Goal: Task Accomplishment & Management: Complete application form

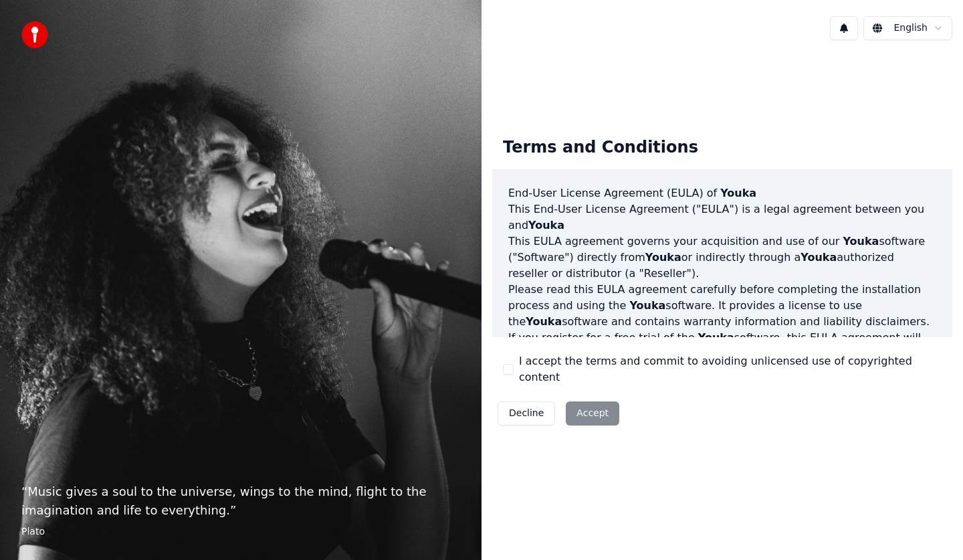
click at [590, 404] on div "Decline Accept" at bounding box center [558, 413] width 132 height 35
drag, startPoint x: 865, startPoint y: 142, endPoint x: 928, endPoint y: 11, distance: 145.9
click at [939, 31] on html "“ Music gives a soul to the universe, wings to the mind, flight to the imaginat…" at bounding box center [481, 280] width 963 height 560
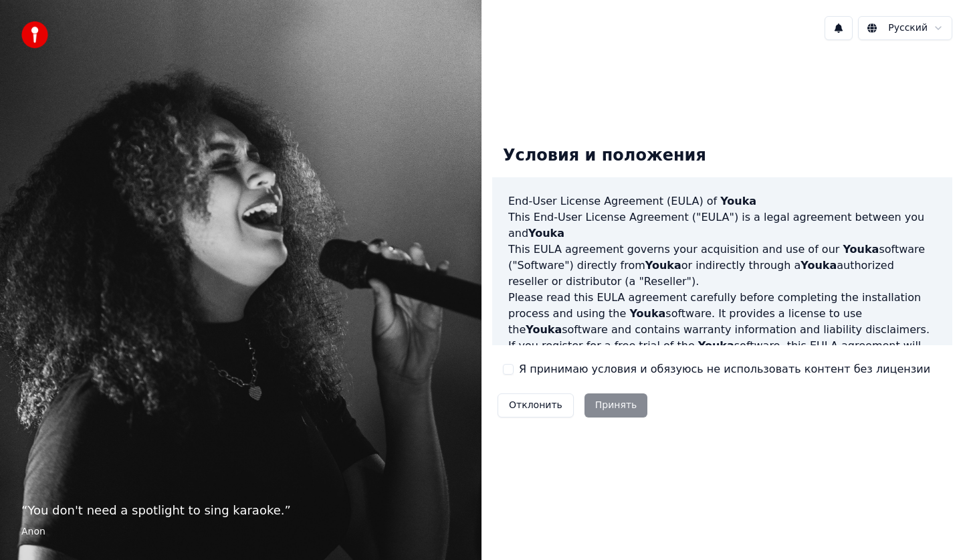
click at [613, 412] on div "Отклонить Принять" at bounding box center [572, 405] width 160 height 35
click at [616, 406] on div "Отклонить Принять" at bounding box center [572, 405] width 160 height 35
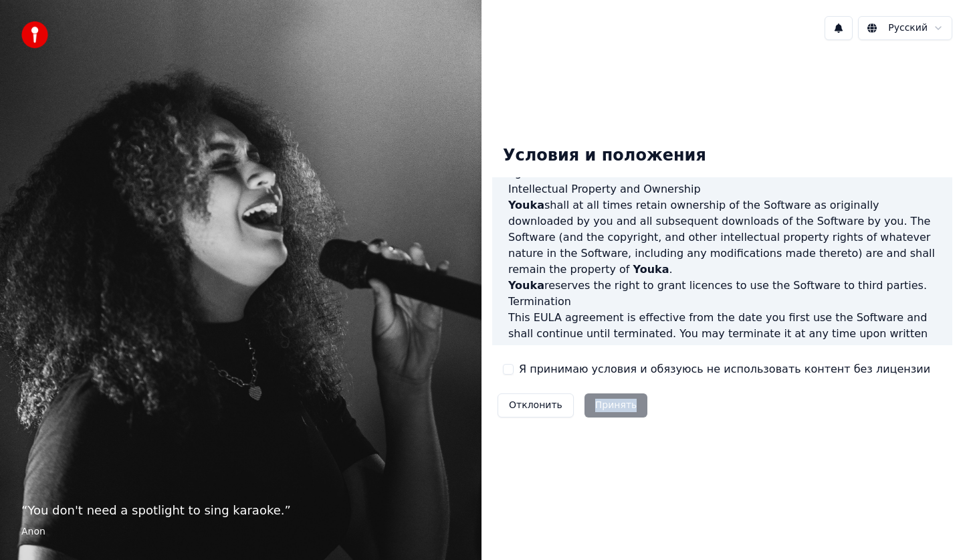
scroll to position [811, 0]
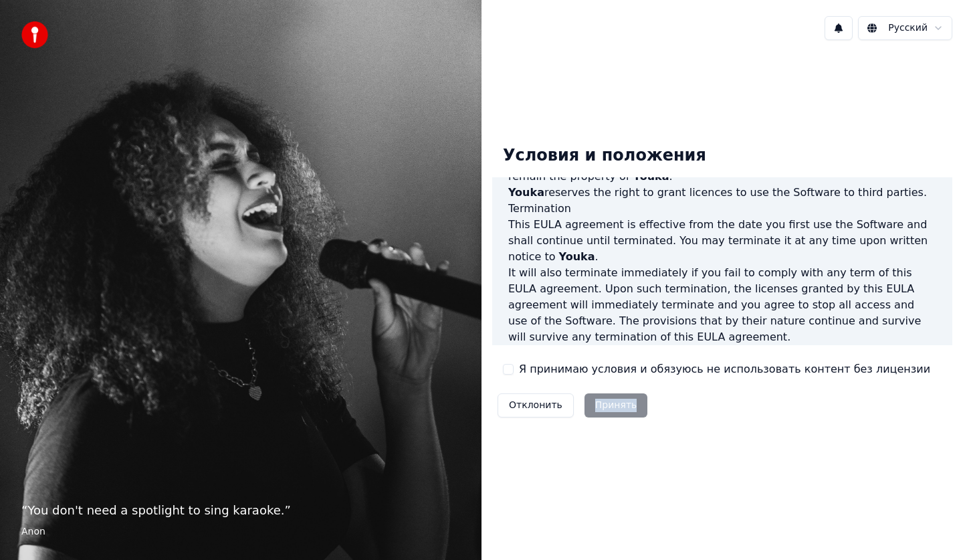
click at [511, 369] on button "Я принимаю условия и обязуюсь не использовать контент без лицензии" at bounding box center [508, 369] width 11 height 11
click at [619, 409] on button "Принять" at bounding box center [616, 405] width 64 height 24
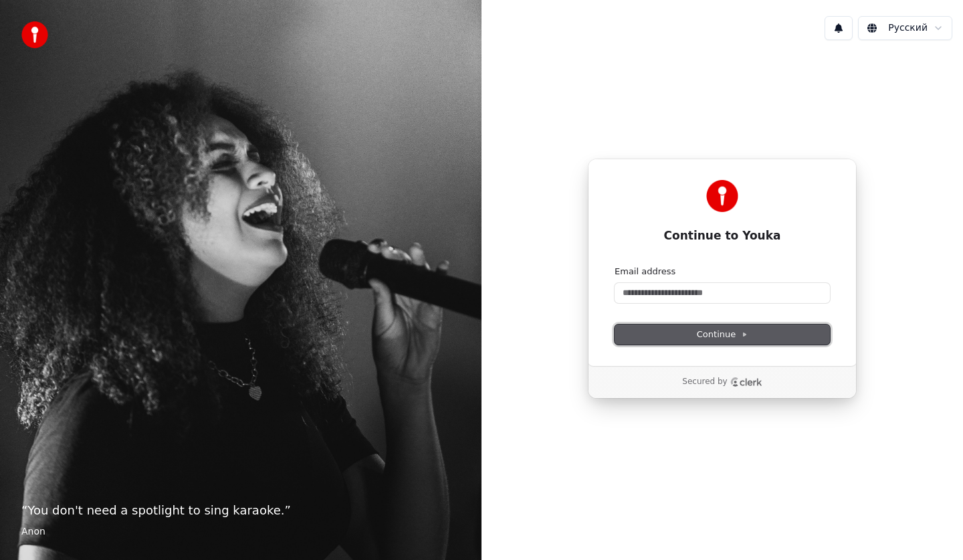
click at [741, 332] on icon at bounding box center [744, 334] width 7 height 7
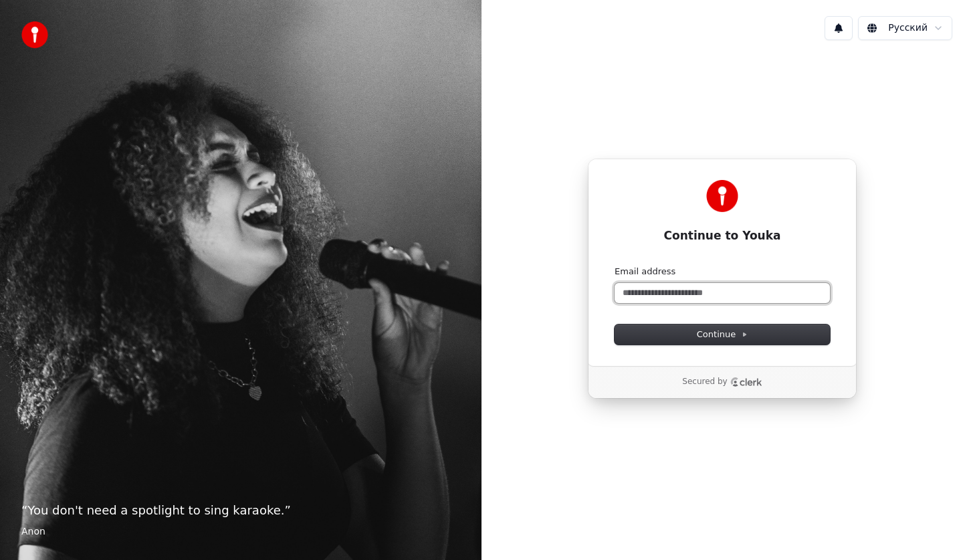
click at [714, 295] on input "Email address" at bounding box center [721, 293] width 215 height 20
click at [726, 383] on div "Secured by" at bounding box center [722, 381] width 80 height 11
click at [697, 379] on p "Secured by" at bounding box center [704, 381] width 45 height 11
